Goal: Use online tool/utility: Utilize a website feature to perform a specific function

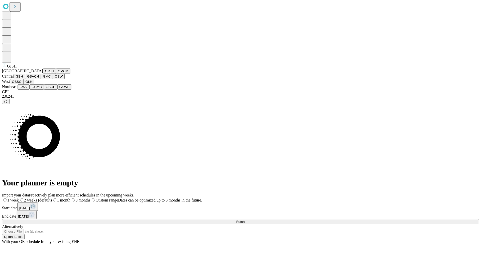
click at [43, 74] on button "GJSH" at bounding box center [49, 70] width 13 height 5
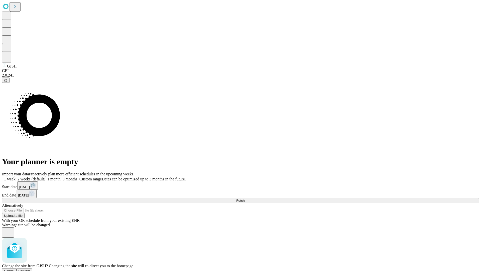
click at [30, 269] on span "Confirm" at bounding box center [25, 271] width 12 height 4
click at [16, 177] on label "1 week" at bounding box center [9, 179] width 14 height 4
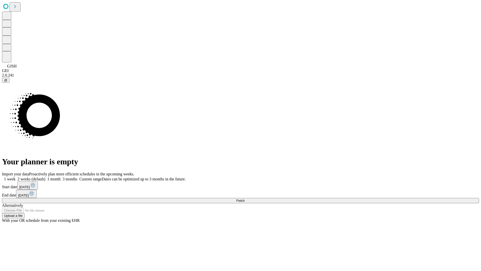
click at [245, 199] on span "Fetch" at bounding box center [240, 201] width 8 height 4
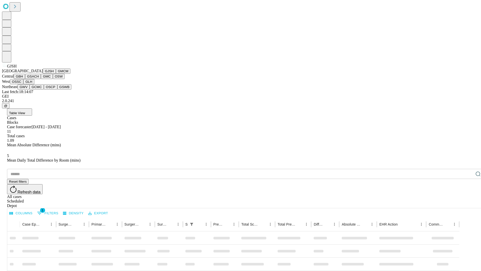
click at [56, 74] on button "GMCM" at bounding box center [63, 70] width 15 height 5
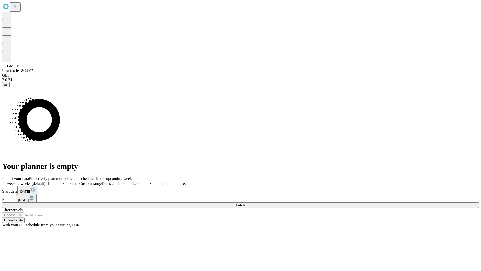
click at [245, 203] on span "Fetch" at bounding box center [240, 205] width 8 height 4
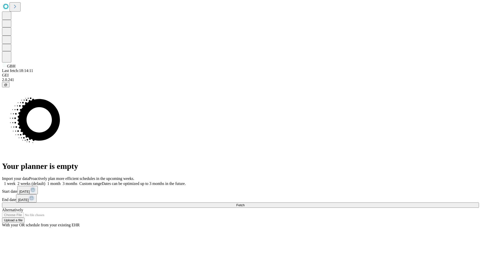
click at [16, 181] on label "1 week" at bounding box center [9, 183] width 14 height 4
click at [245, 203] on span "Fetch" at bounding box center [240, 205] width 8 height 4
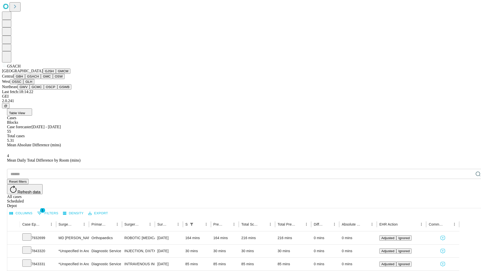
click at [41, 79] on button "GMC" at bounding box center [47, 76] width 12 height 5
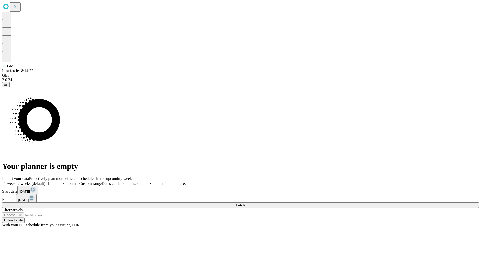
click at [16, 181] on label "1 week" at bounding box center [9, 183] width 14 height 4
click at [245, 203] on span "Fetch" at bounding box center [240, 205] width 8 height 4
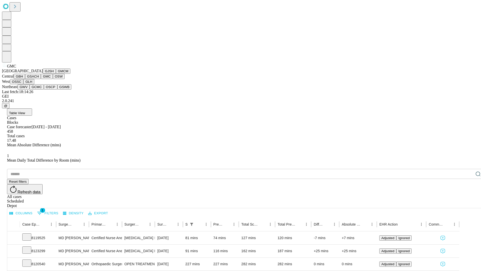
click at [53, 79] on button "OSW" at bounding box center [59, 76] width 12 height 5
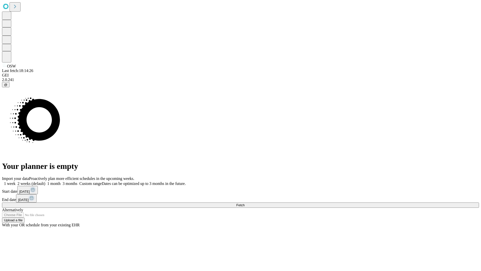
click at [16, 181] on label "1 week" at bounding box center [9, 183] width 14 height 4
click at [245, 203] on span "Fetch" at bounding box center [240, 205] width 8 height 4
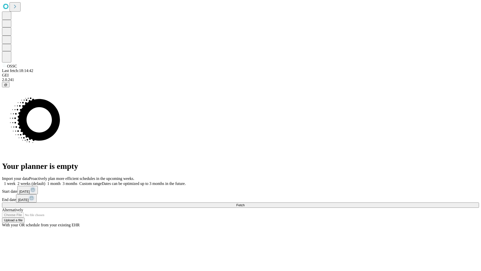
click at [16, 181] on label "1 week" at bounding box center [9, 183] width 14 height 4
click at [245, 203] on span "Fetch" at bounding box center [240, 205] width 8 height 4
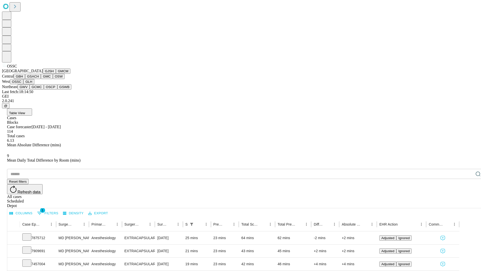
click at [34, 84] on button "GLH" at bounding box center [28, 81] width 11 height 5
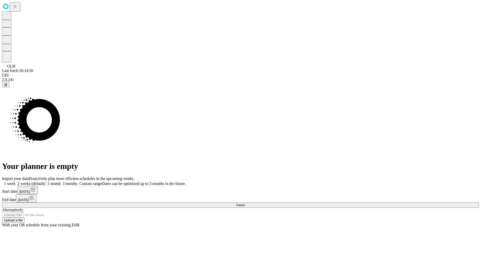
click at [16, 181] on label "1 week" at bounding box center [9, 183] width 14 height 4
click at [245, 203] on span "Fetch" at bounding box center [240, 205] width 8 height 4
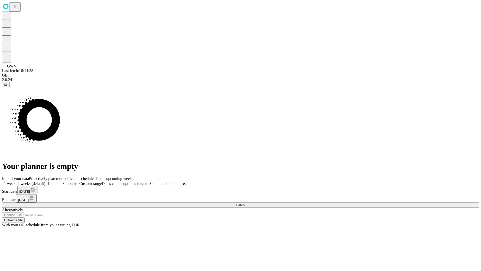
click at [245, 203] on span "Fetch" at bounding box center [240, 205] width 8 height 4
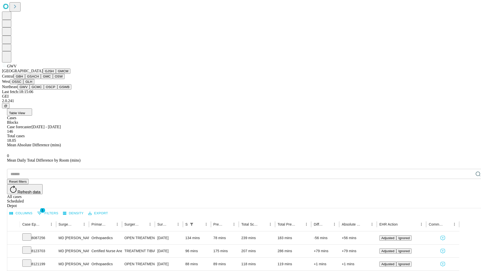
click at [39, 89] on button "GCMC" at bounding box center [37, 86] width 14 height 5
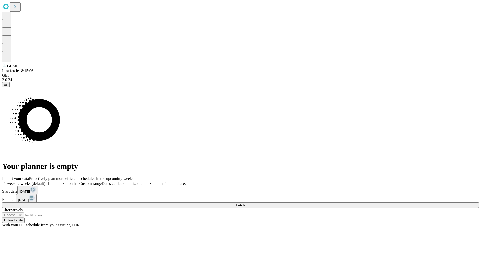
click at [16, 181] on label "1 week" at bounding box center [9, 183] width 14 height 4
click at [245, 203] on span "Fetch" at bounding box center [240, 205] width 8 height 4
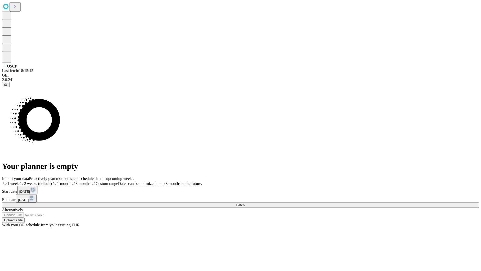
click at [19, 181] on label "1 week" at bounding box center [10, 183] width 17 height 4
click at [245, 203] on span "Fetch" at bounding box center [240, 205] width 8 height 4
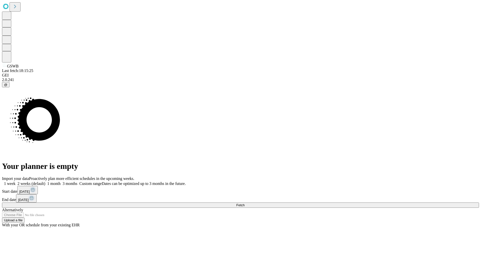
click at [245, 203] on span "Fetch" at bounding box center [240, 205] width 8 height 4
